Goal: Information Seeking & Learning: Learn about a topic

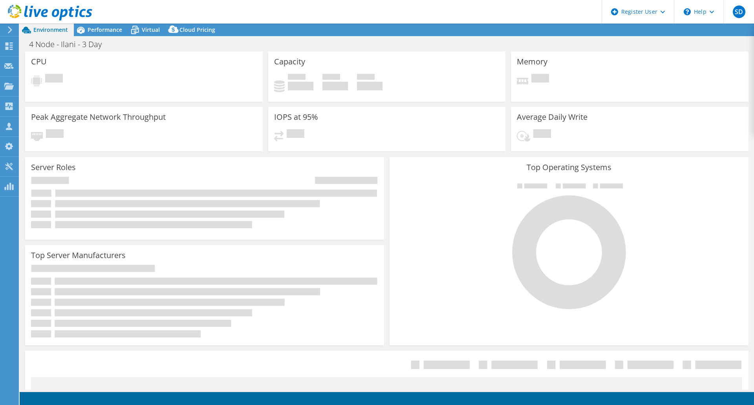
select select "USD"
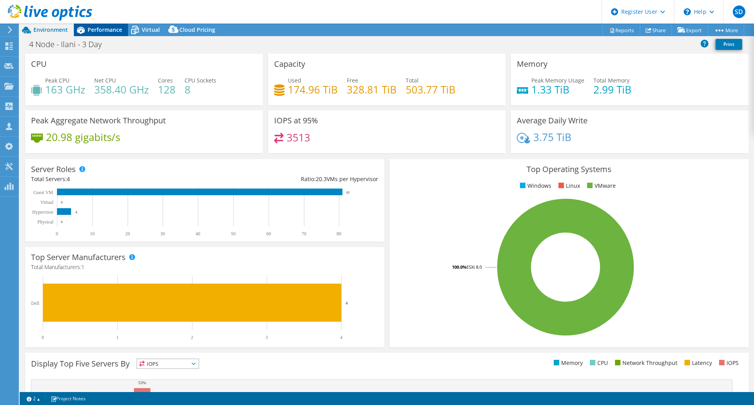
click at [106, 30] on span "Performance" at bounding box center [105, 29] width 35 height 7
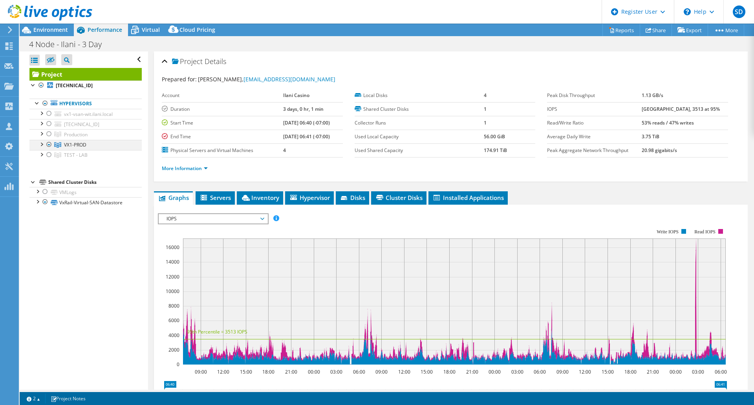
click at [41, 146] on div at bounding box center [41, 144] width 8 height 8
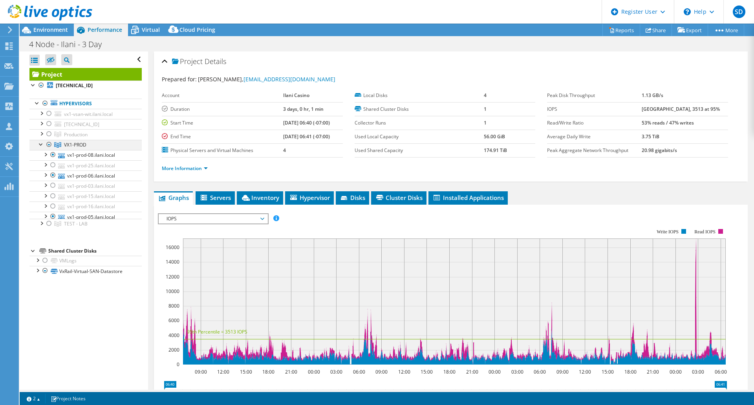
click at [41, 146] on div at bounding box center [41, 144] width 8 height 8
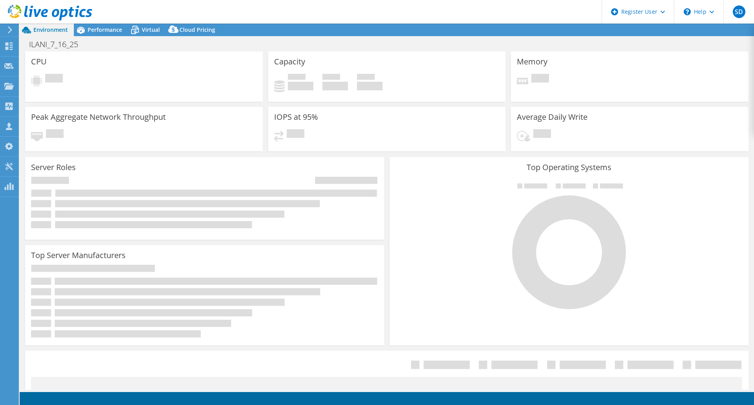
select select "USD"
select select "USWest"
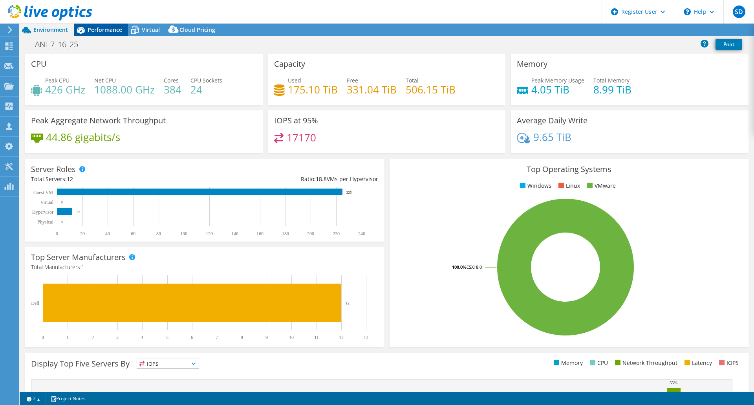
click at [93, 33] on div "Performance" at bounding box center [101, 30] width 54 height 13
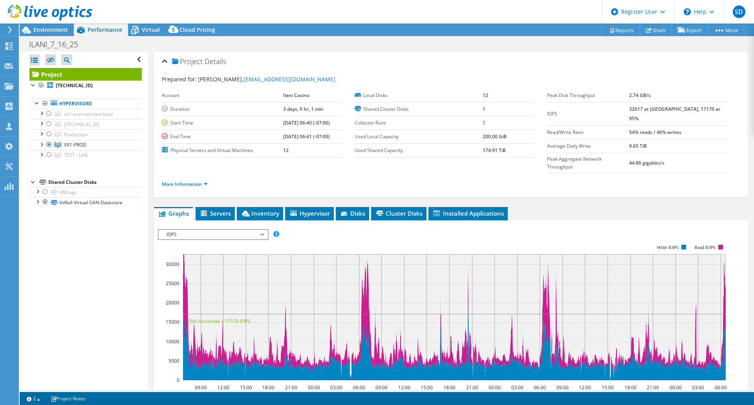
click at [108, 33] on div "Performance" at bounding box center [101, 30] width 54 height 13
drag, startPoint x: 643, startPoint y: 107, endPoint x: 719, endPoint y: 108, distance: 75.8
click at [719, 108] on tr "IOPS 32617 at [GEOGRAPHIC_DATA], 17170 at 95%" at bounding box center [637, 113] width 181 height 23
copy tr "32617 at [GEOGRAPHIC_DATA], 17170 at 95%"
click at [61, 33] on span "Environment" at bounding box center [50, 29] width 35 height 7
